Goal: Book appointment/travel/reservation

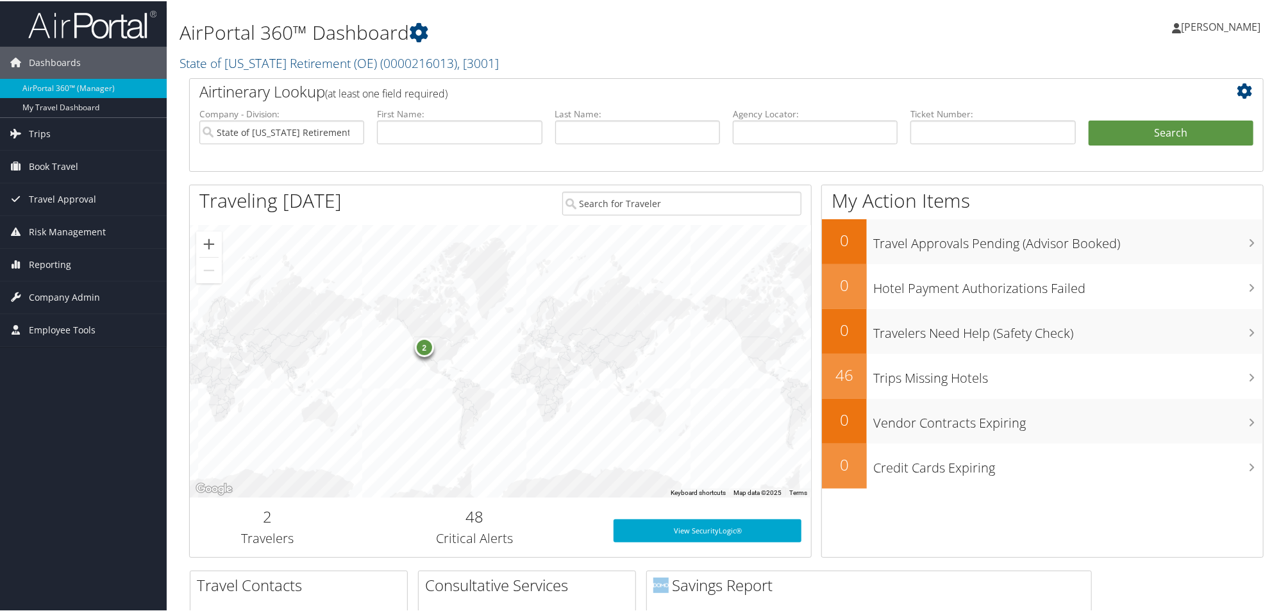
click at [1220, 26] on span "[PERSON_NAME]" at bounding box center [1221, 26] width 80 height 14
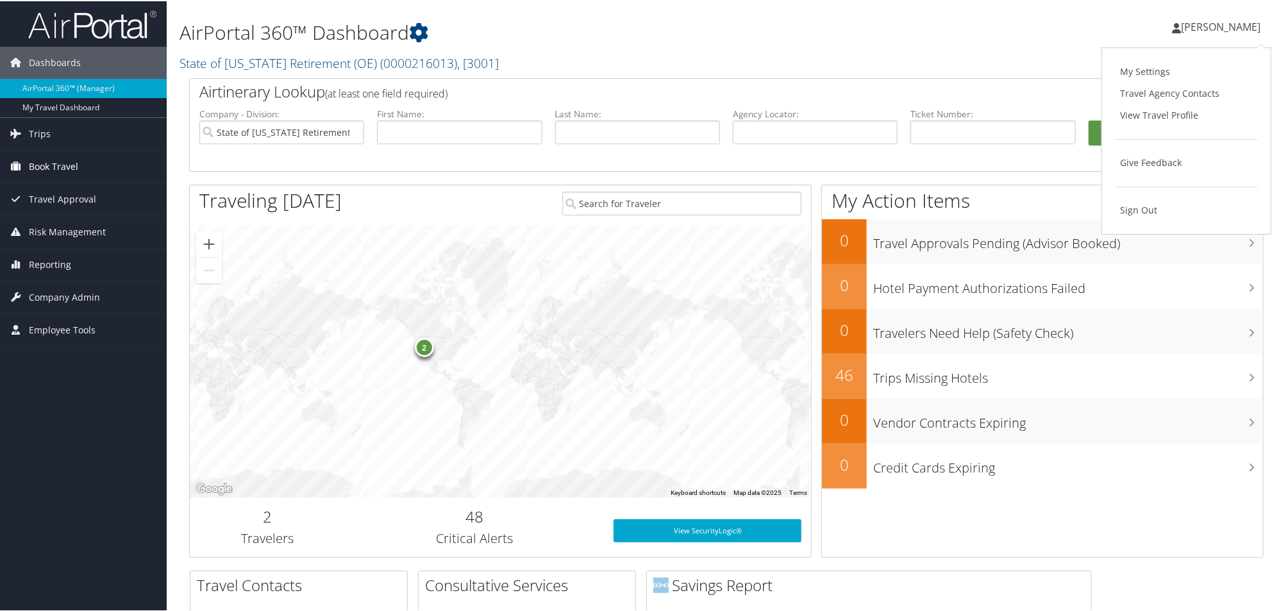
click at [42, 155] on span "Book Travel" at bounding box center [53, 165] width 49 height 32
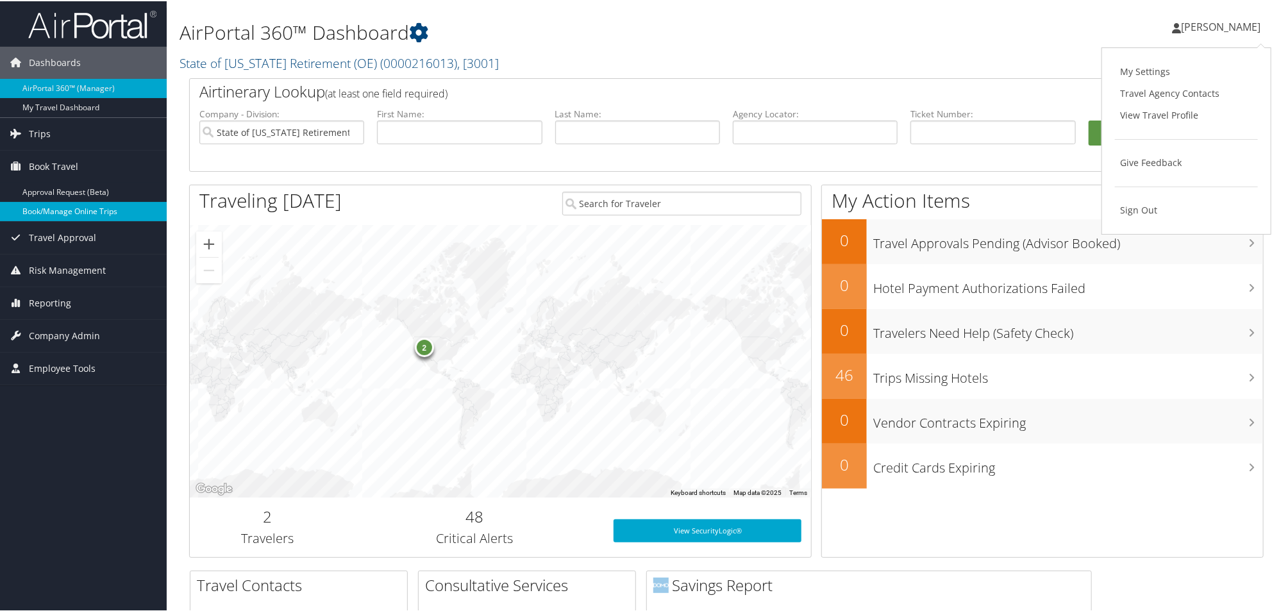
click at [51, 209] on link "Book/Manage Online Trips" at bounding box center [83, 210] width 167 height 19
